Goal: Task Accomplishment & Management: Manage account settings

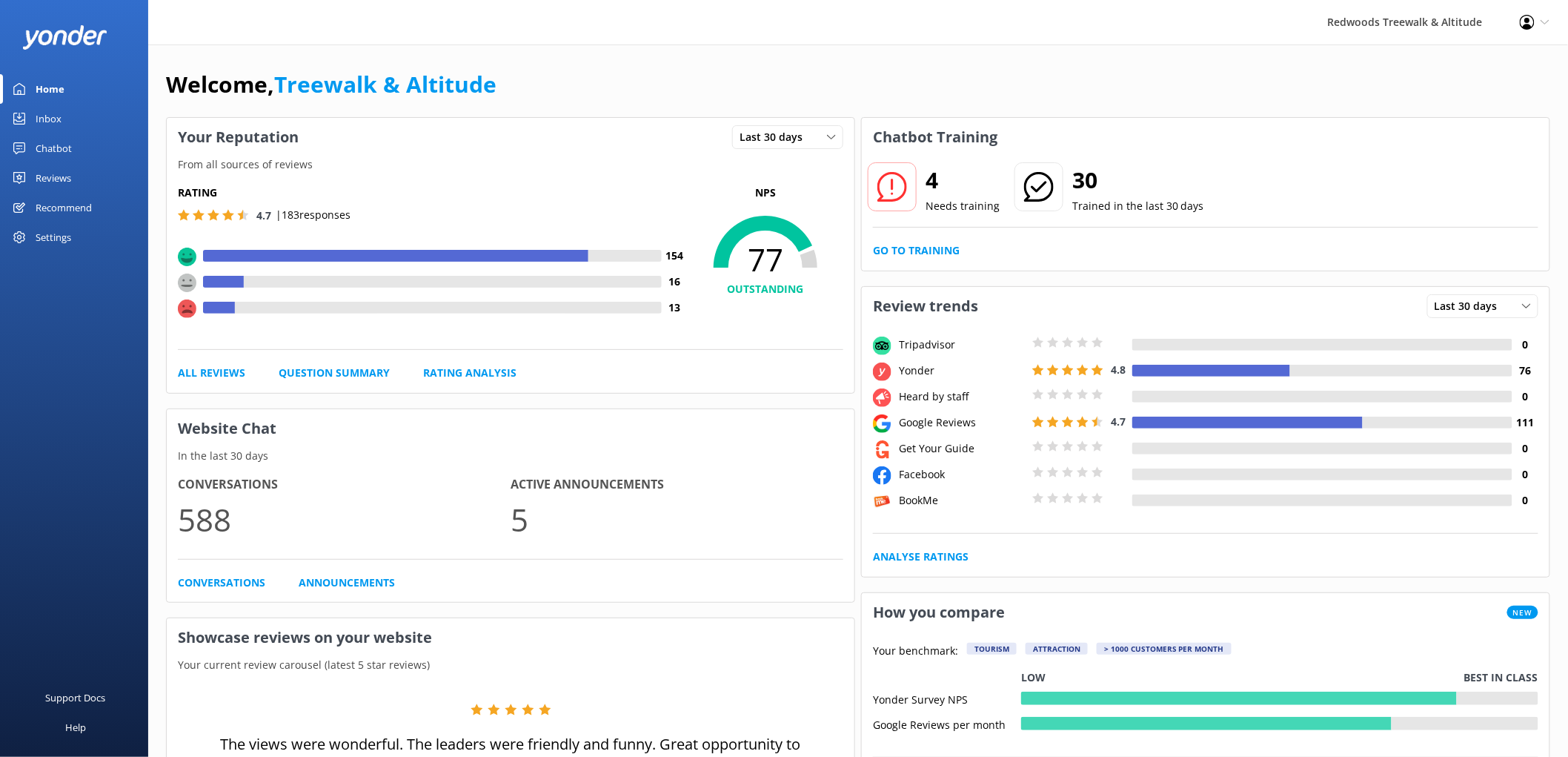
click at [58, 163] on div "Reviews" at bounding box center [53, 178] width 36 height 30
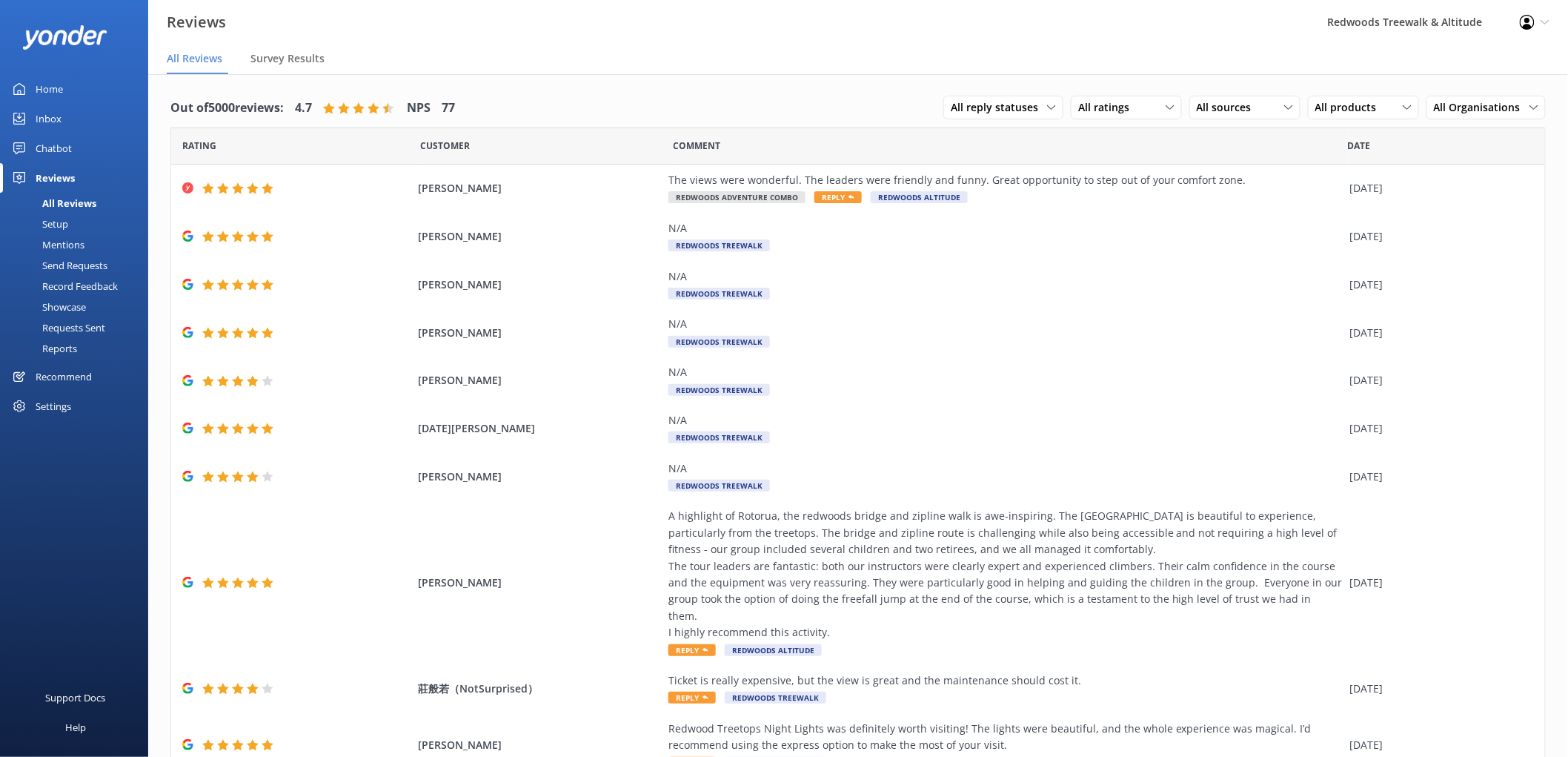
click at [68, 126] on link "Inbox" at bounding box center [74, 118] width 148 height 30
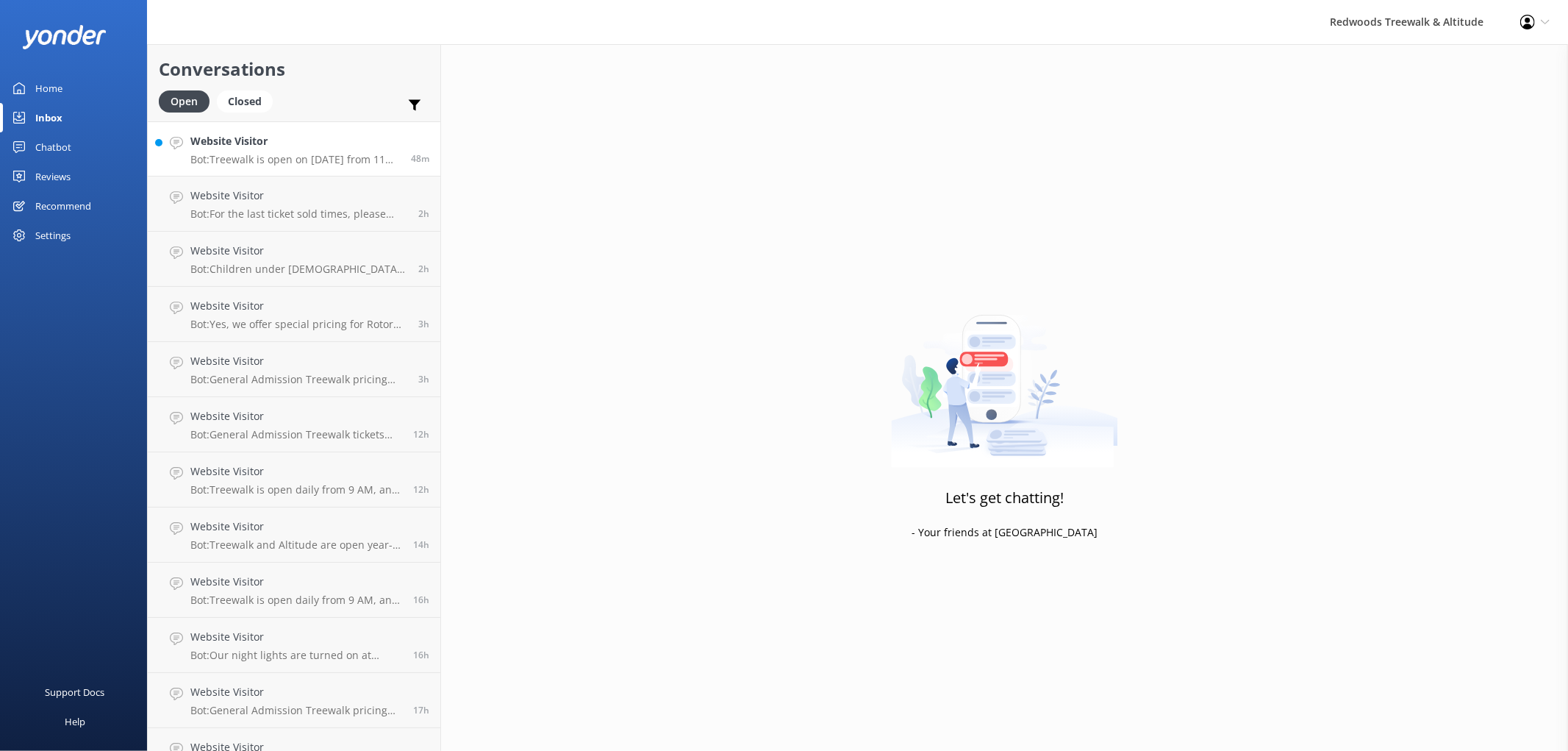
click at [232, 157] on p "Bot: Treewalk is open on [DATE] from 11 AM, while Altitude is closed." at bounding box center [295, 159] width 209 height 13
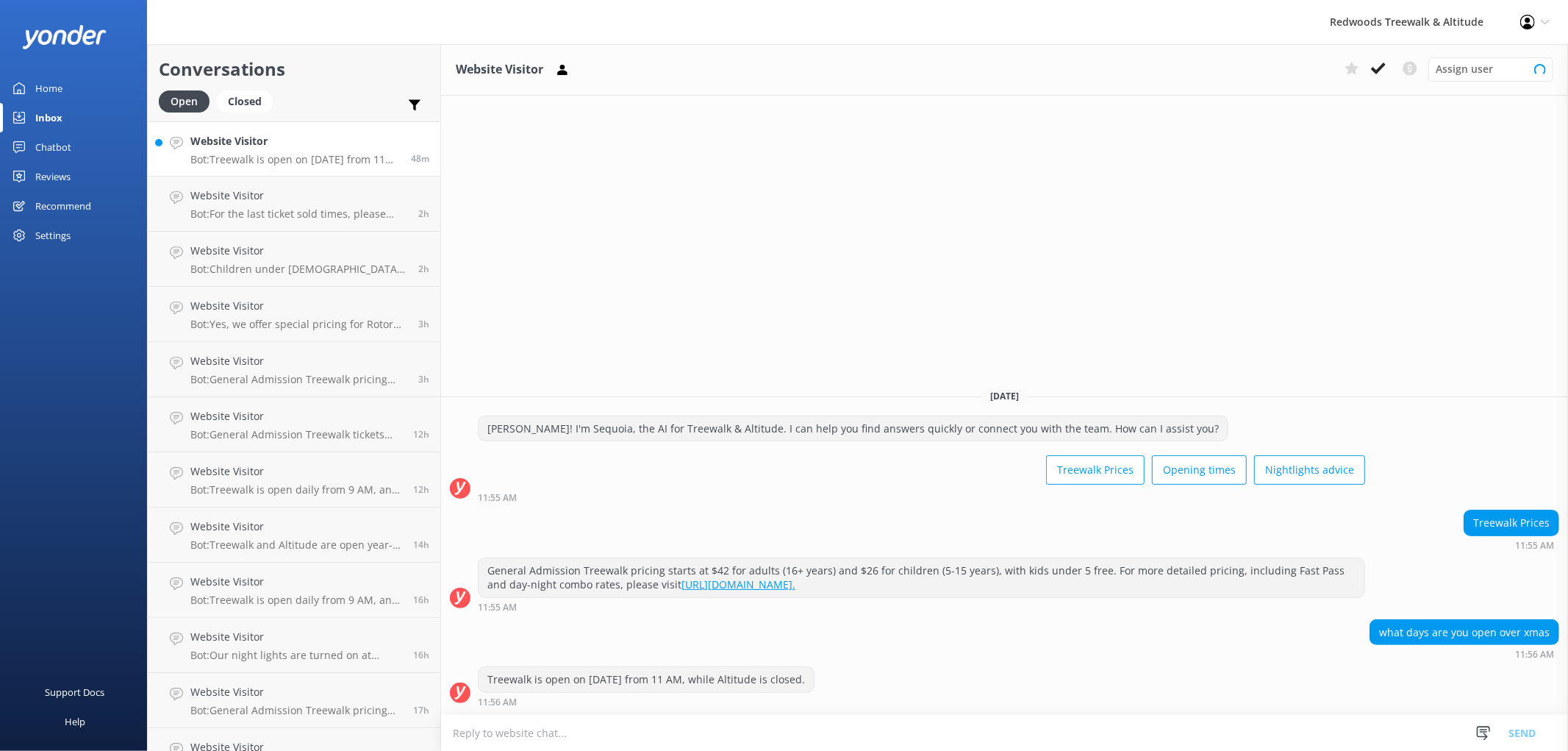
click at [92, 169] on link "Reviews" at bounding box center [73, 176] width 147 height 29
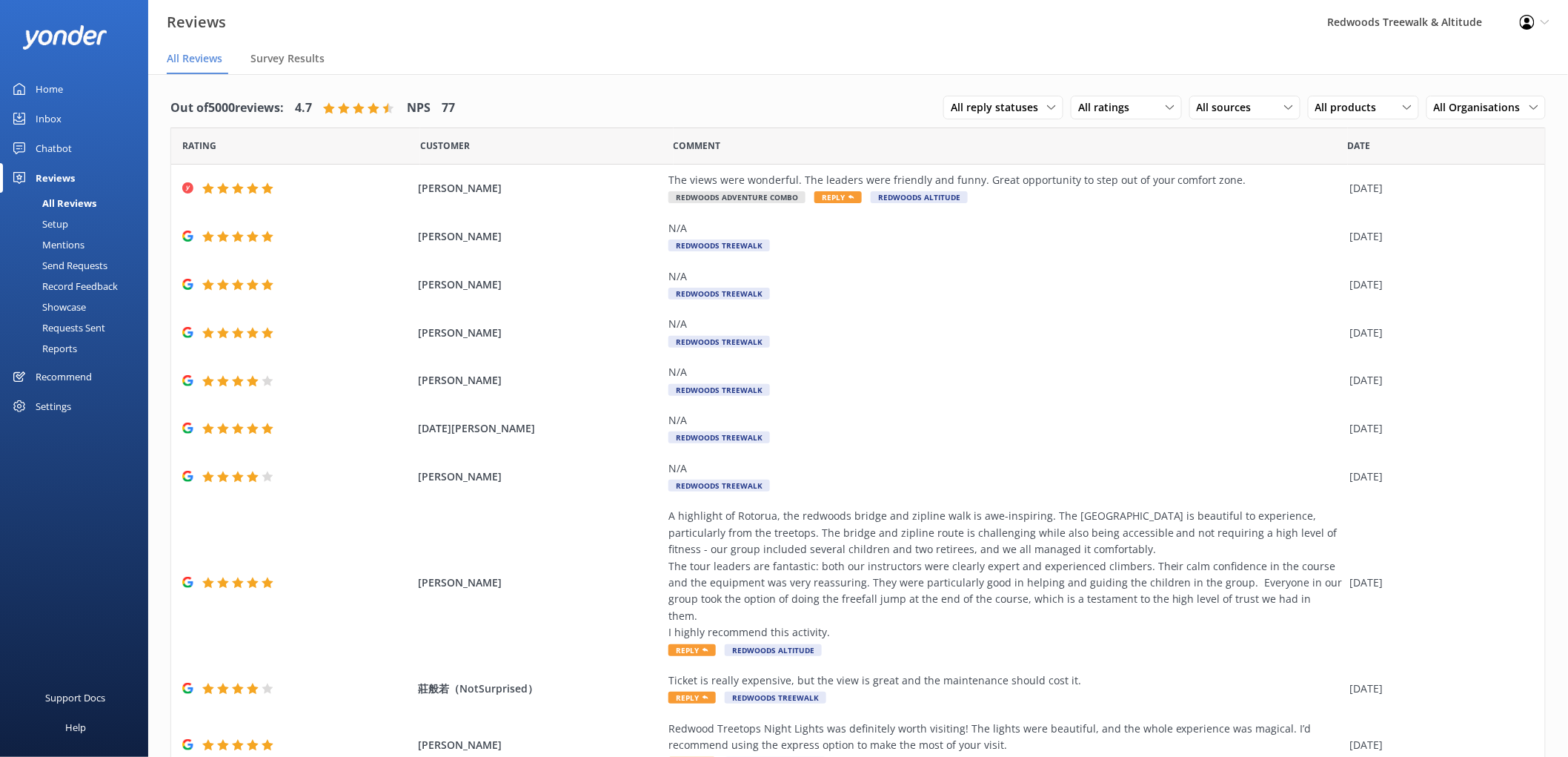
click at [85, 107] on link "Inbox" at bounding box center [74, 118] width 148 height 30
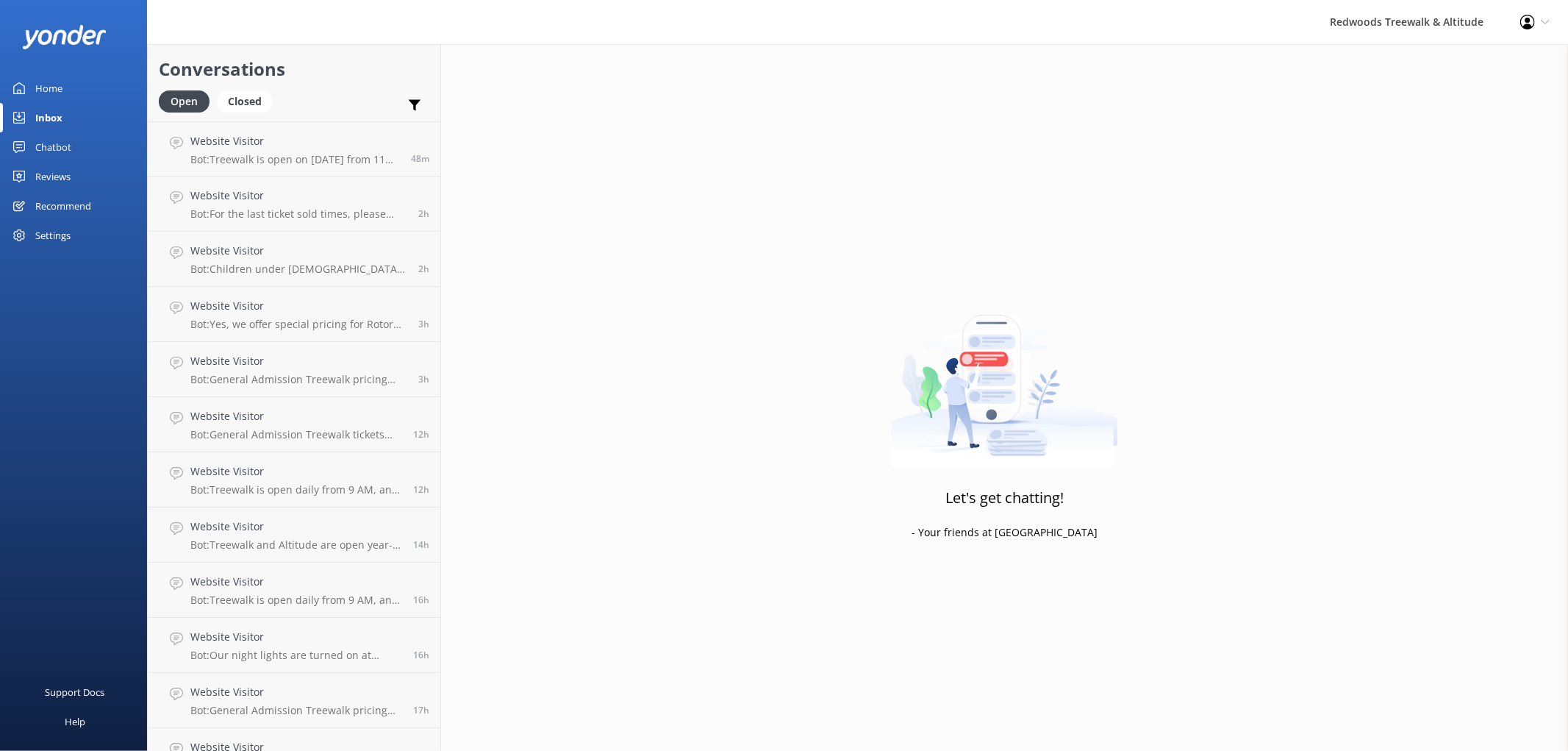
click at [76, 92] on link "Home" at bounding box center [73, 88] width 147 height 29
